Goal: Check status

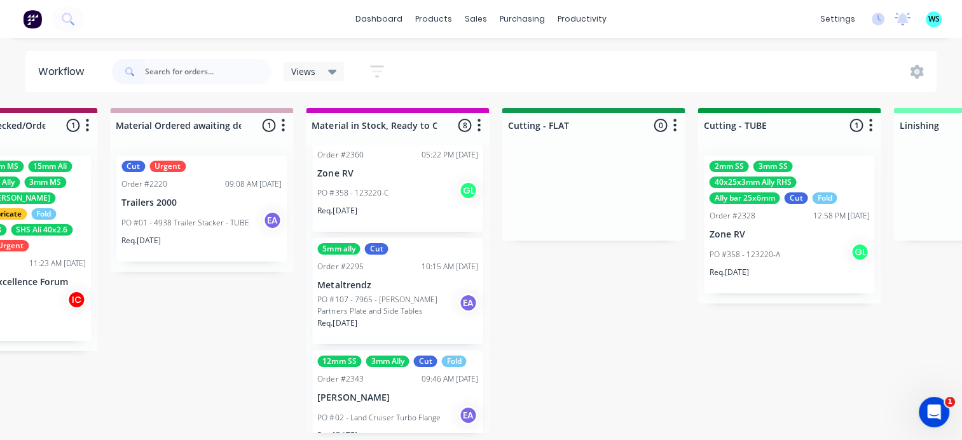
scroll to position [318, 0]
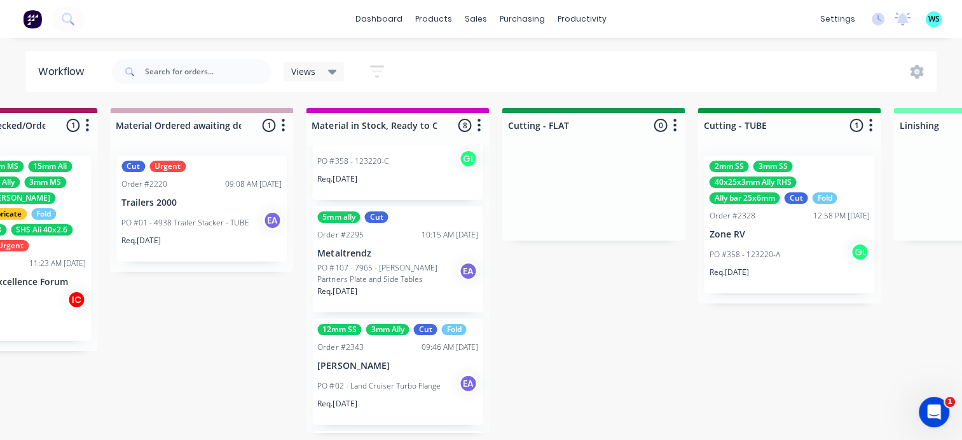
drag, startPoint x: 402, startPoint y: 317, endPoint x: 749, endPoint y: 363, distance: 350.1
click at [763, 351] on div "Submitted 12 Status colour #273444 hex #273444 Save Cancel Summaries Total orde…" at bounding box center [546, 277] width 5253 height 339
drag, startPoint x: 749, startPoint y: 363, endPoint x: 656, endPoint y: 414, distance: 105.8
click at [656, 414] on div "Submitted 12 Status colour #273444 hex #273444 Save Cancel Summaries Total orde…" at bounding box center [546, 277] width 5253 height 339
click at [595, 352] on div "Submitted 12 Status colour #273444 hex #273444 Save Cancel Summaries Total orde…" at bounding box center [546, 277] width 5253 height 339
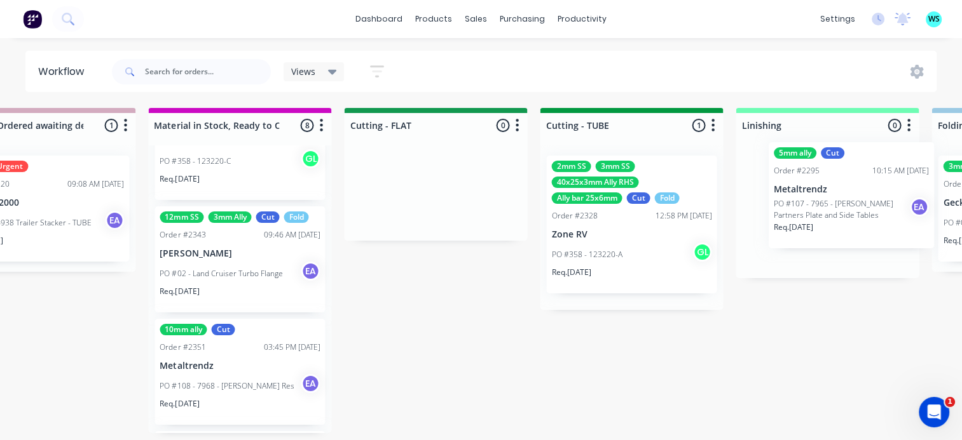
drag, startPoint x: 390, startPoint y: 273, endPoint x: 752, endPoint y: 198, distance: 369.5
click at [757, 200] on div "Submitted 12 Status colour #273444 hex #273444 Save Cancel Summaries Total orde…" at bounding box center [388, 277] width 5253 height 339
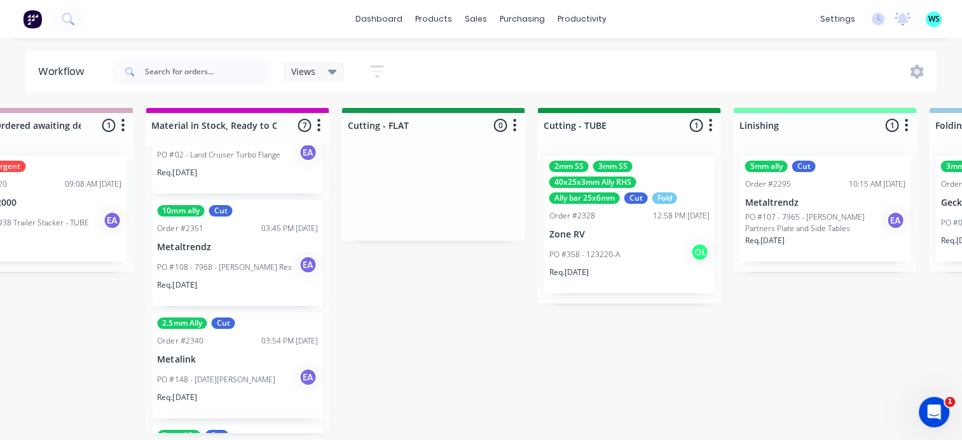
scroll to position [445, 0]
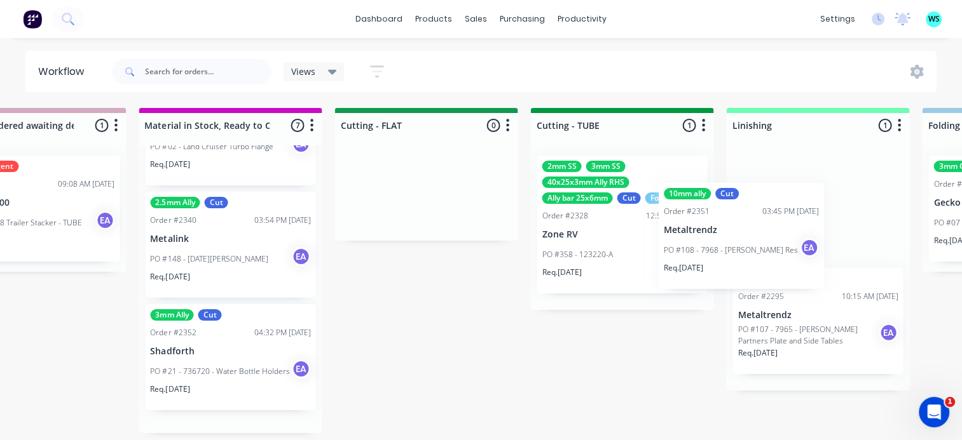
drag, startPoint x: 392, startPoint y: 259, endPoint x: 410, endPoint y: 206, distance: 55.9
click at [709, 234] on div "Submitted 12 Status colour #273444 hex #273444 Save Cancel Summaries Total orde…" at bounding box center [378, 277] width 5253 height 339
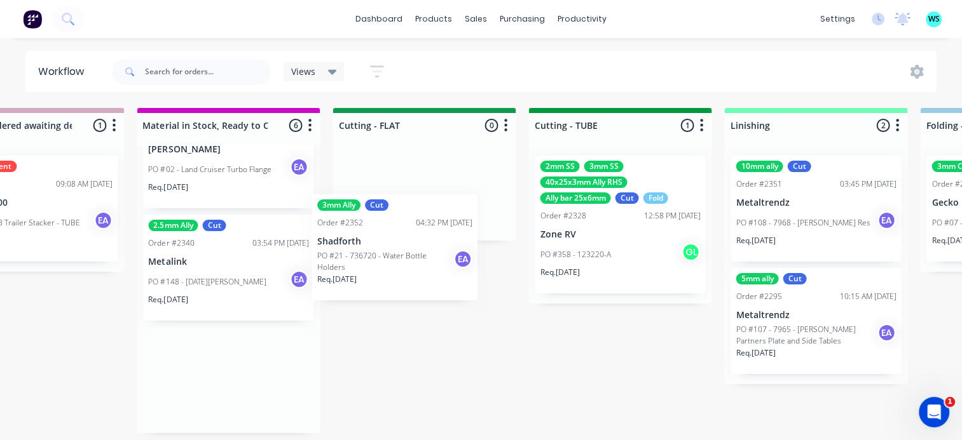
scroll to position [0, 2240]
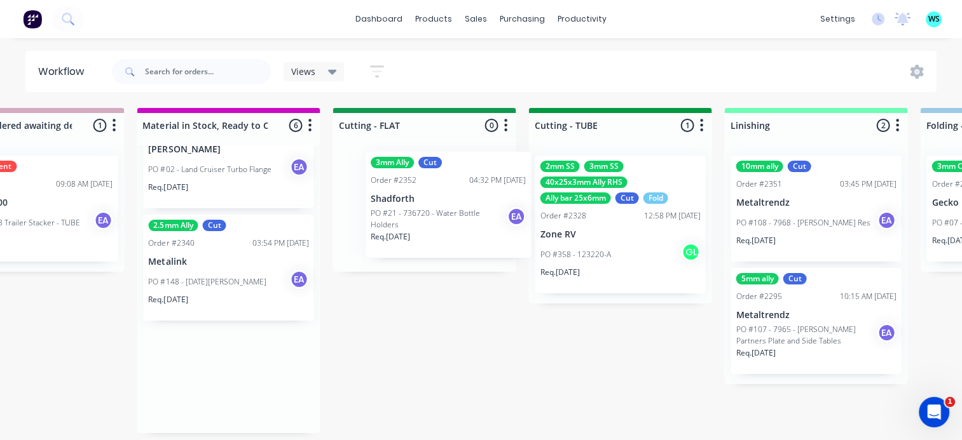
drag, startPoint x: 352, startPoint y: 251, endPoint x: 292, endPoint y: 242, distance: 61.1
click at [409, 205] on div "Submitted 12 Status colour #273444 hex #273444 Save Cancel Summaries Total orde…" at bounding box center [377, 277] width 5253 height 339
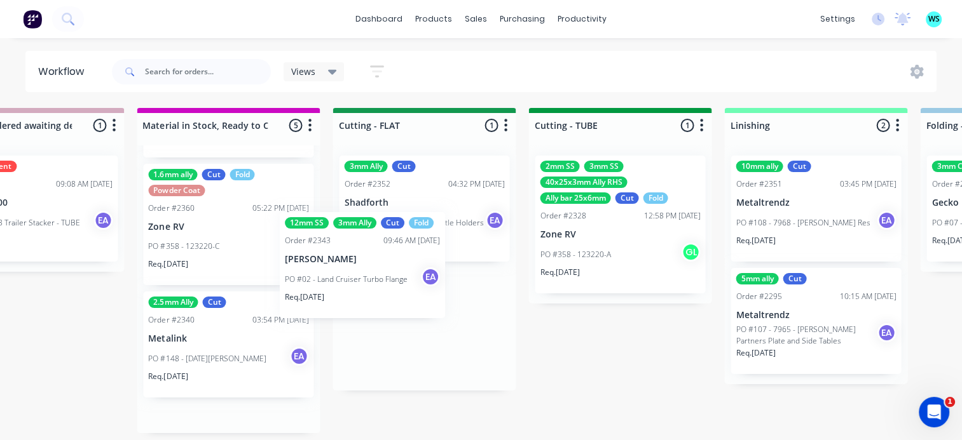
scroll to position [1, 2239]
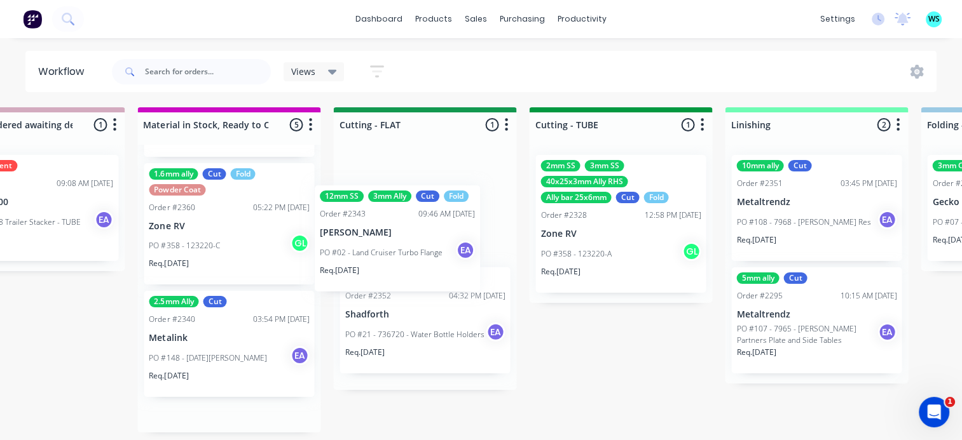
drag, startPoint x: 190, startPoint y: 362, endPoint x: 365, endPoint y: 254, distance: 205.5
click at [365, 254] on div "Submitted 12 Status colour #273444 hex #273444 Save Cancel Summaries Total orde…" at bounding box center [377, 276] width 5253 height 339
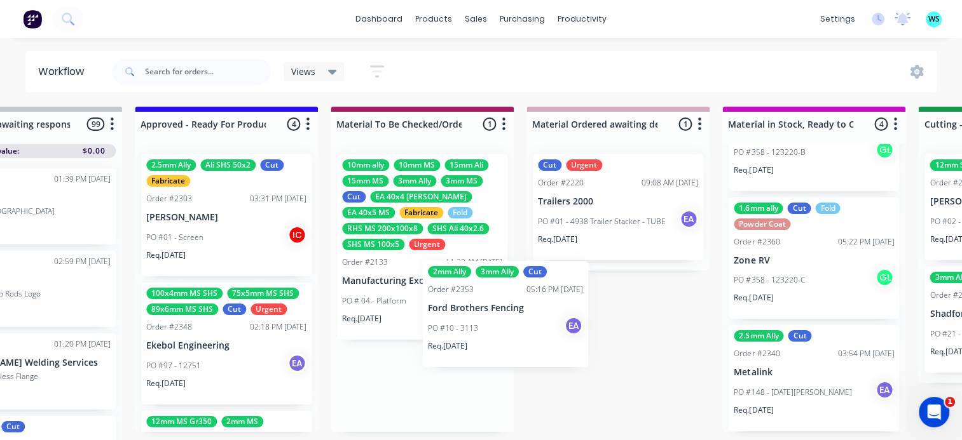
scroll to position [0, 0]
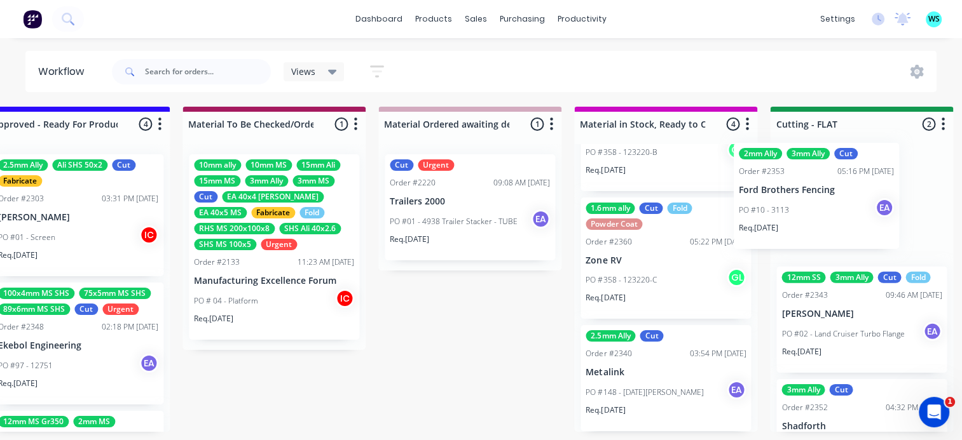
drag, startPoint x: 321, startPoint y: 341, endPoint x: 671, endPoint y: 229, distance: 367.5
click at [776, 205] on div "Submitted 12 Status colour #273444 hex #273444 Save Cancel Summaries Total orde…" at bounding box center [814, 276] width 5253 height 339
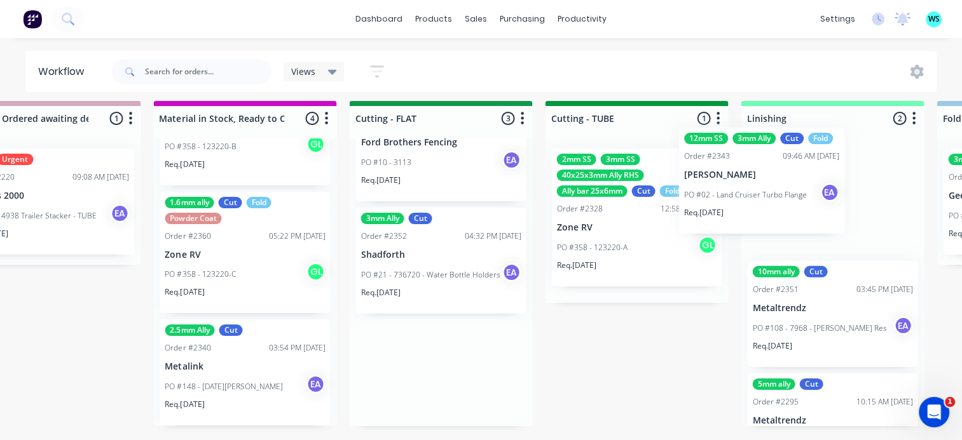
scroll to position [16, 2240]
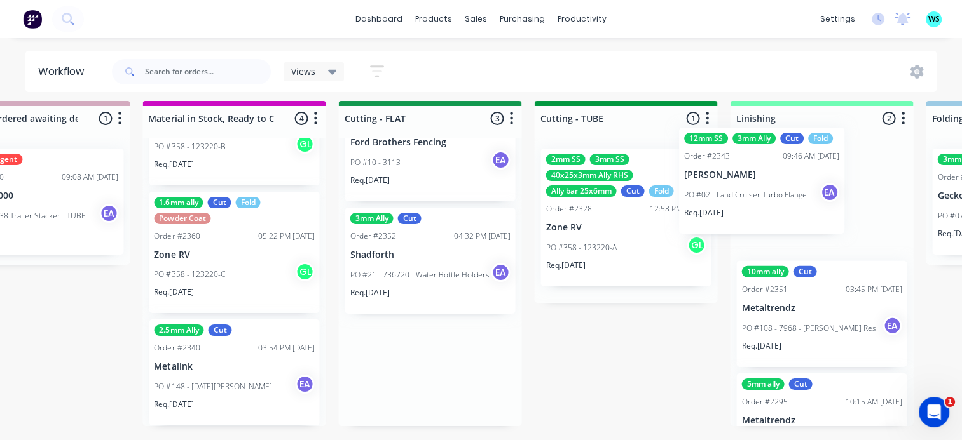
drag, startPoint x: 516, startPoint y: 229, endPoint x: 763, endPoint y: 183, distance: 250.8
click at [764, 183] on div "Submitted 12 Status colour #273444 hex #273444 Save Cancel Summaries Total orde…" at bounding box center [382, 270] width 5253 height 339
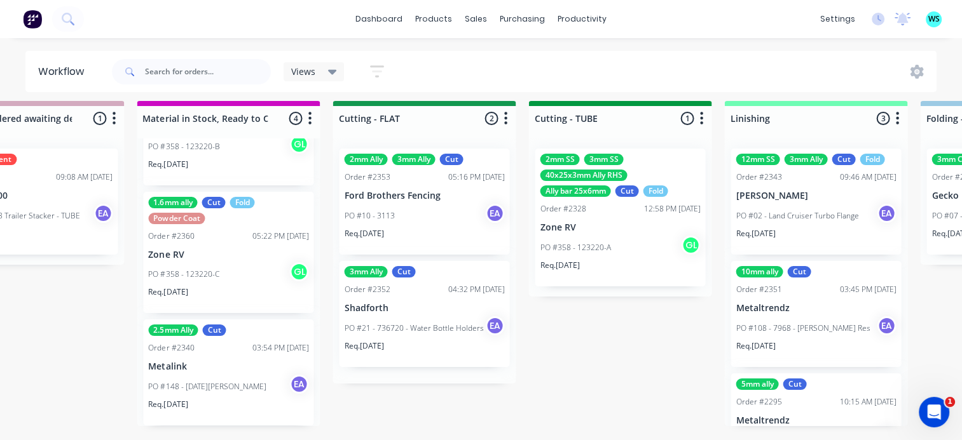
scroll to position [0, 0]
